Goal: Find specific page/section: Find specific page/section

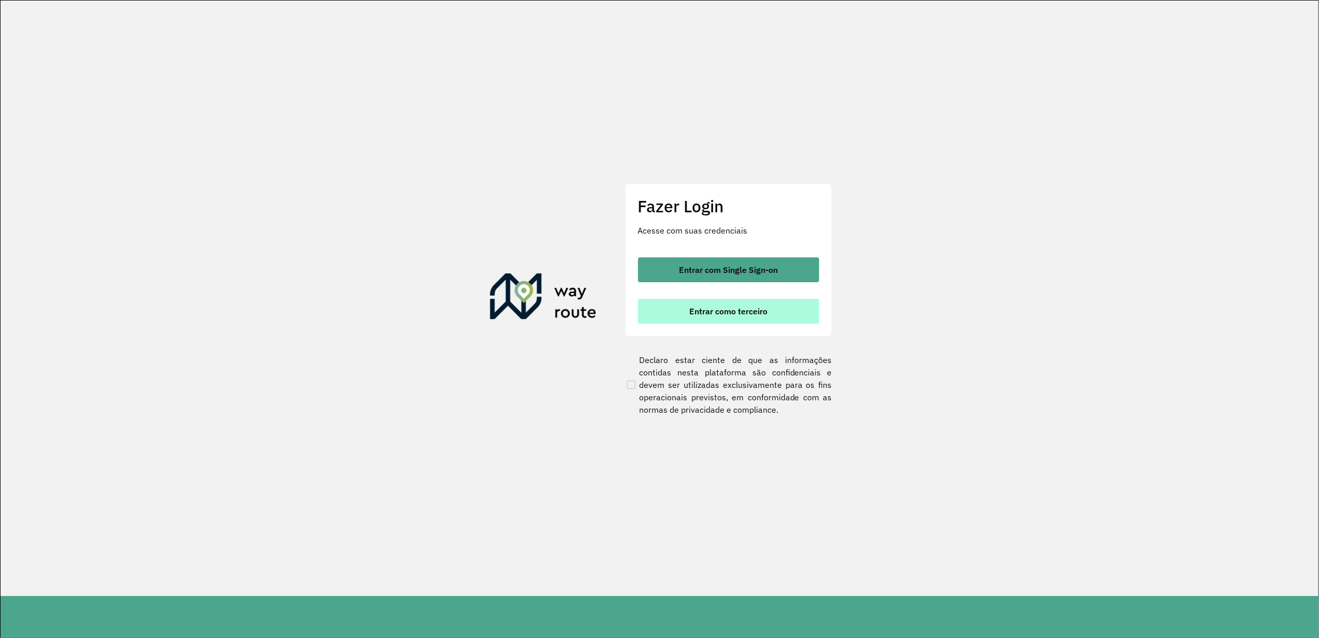
click at [655, 305] on button "Entrar como terceiro" at bounding box center [728, 311] width 181 height 25
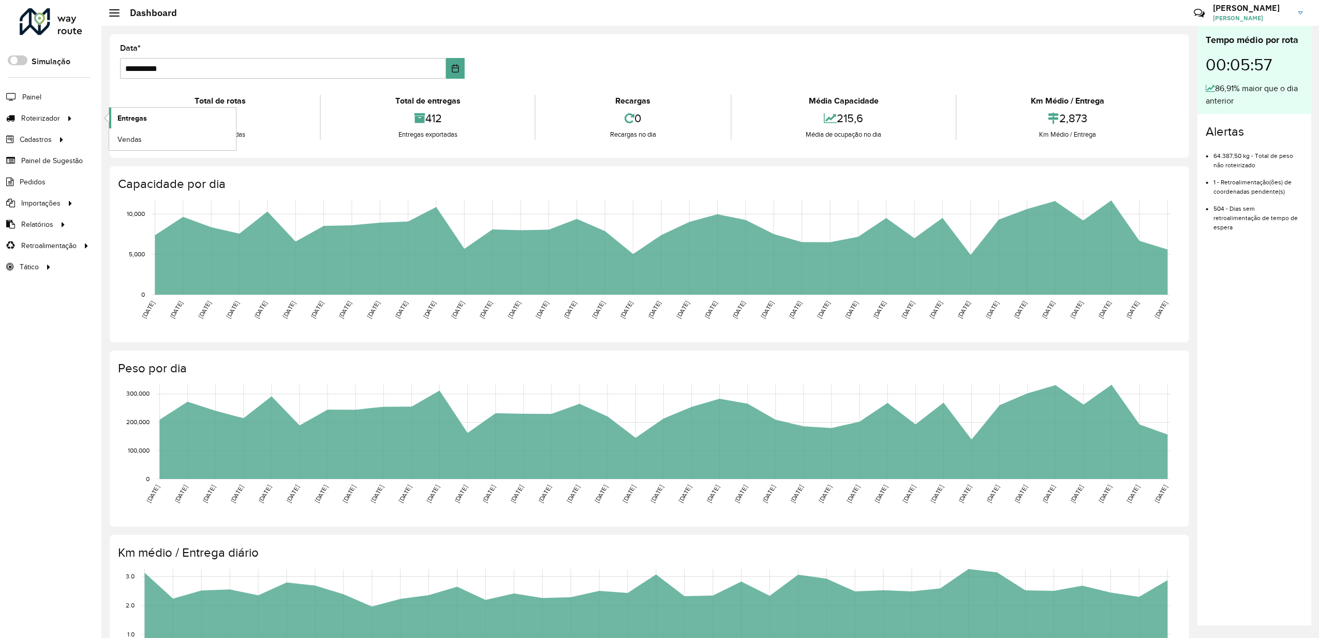
click at [126, 118] on span "Entregas" at bounding box center [132, 118] width 30 height 11
